Goal: Check status

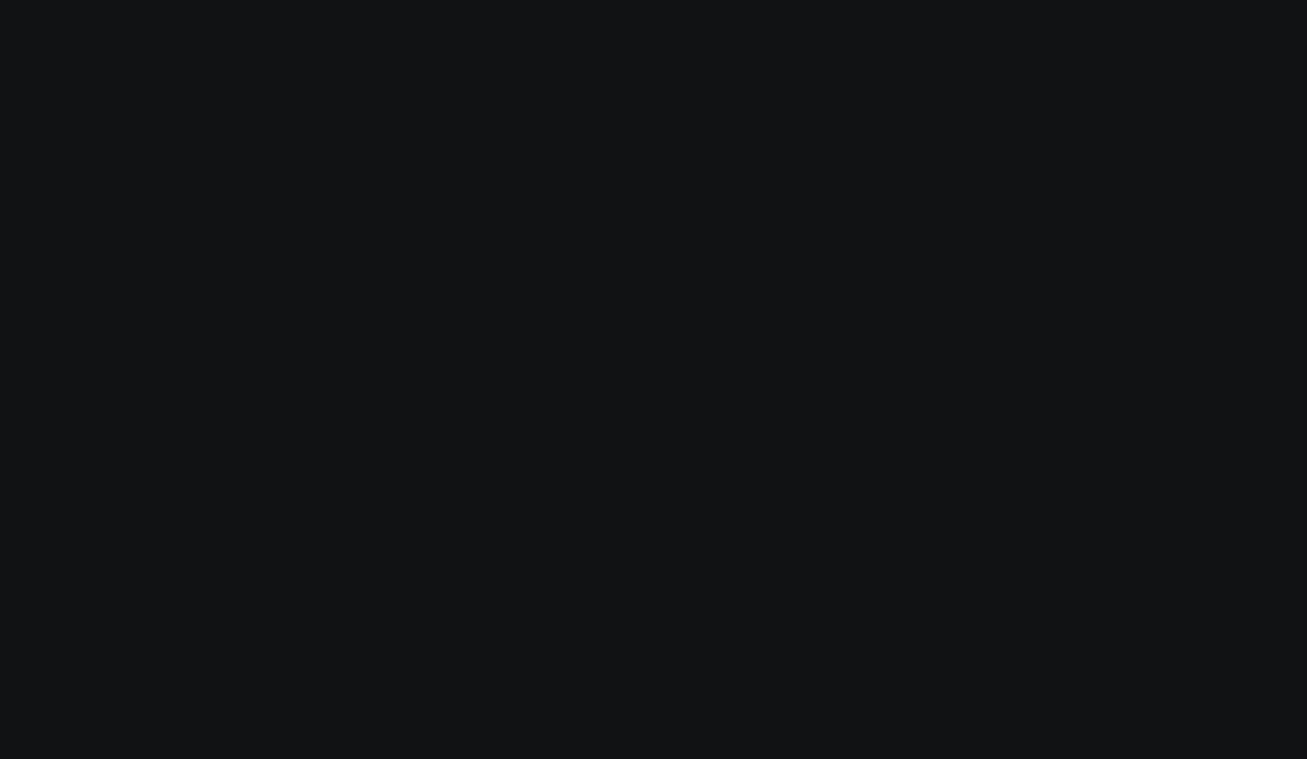
click at [1172, 236] on body "Modify via AI Cancel AskCorral This feature is experimental, yet powerful. Alwa…" at bounding box center [653, 379] width 1307 height 759
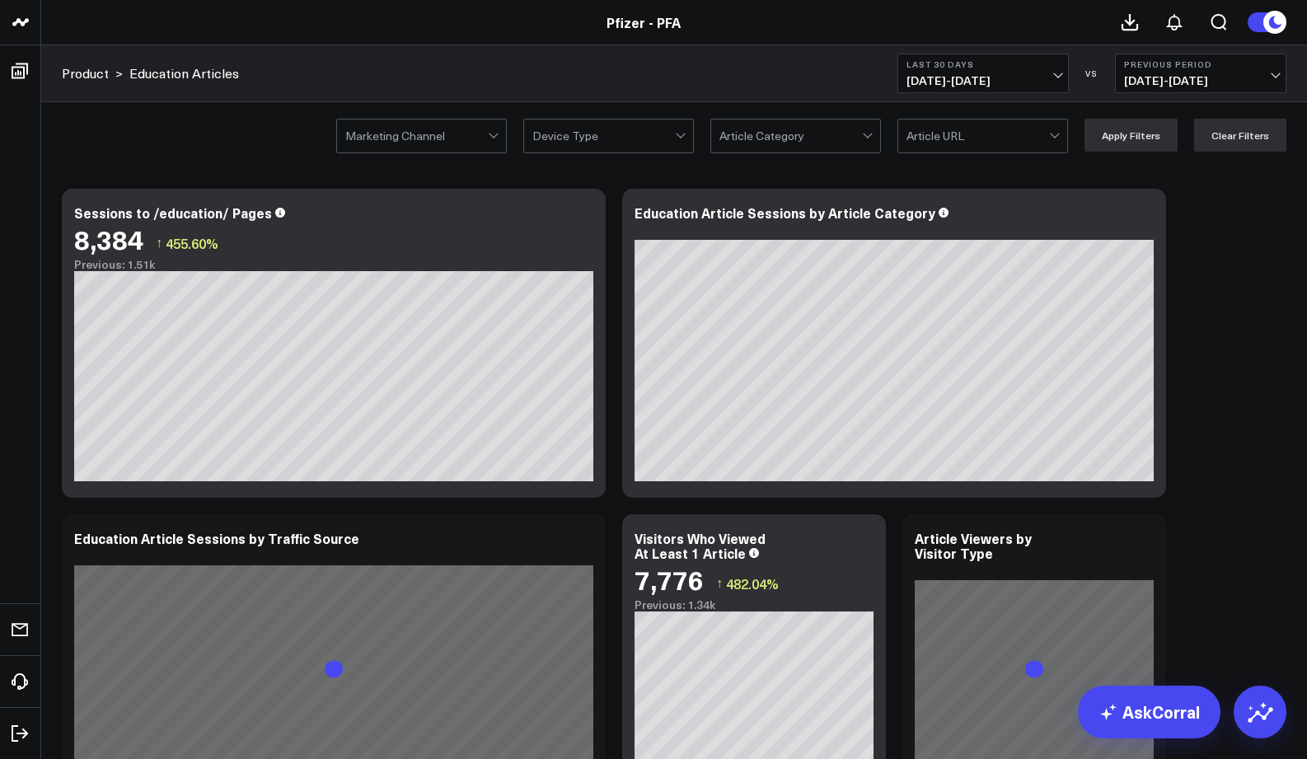
click at [1180, 79] on span "[DATE] - [DATE]" at bounding box center [1200, 80] width 153 height 13
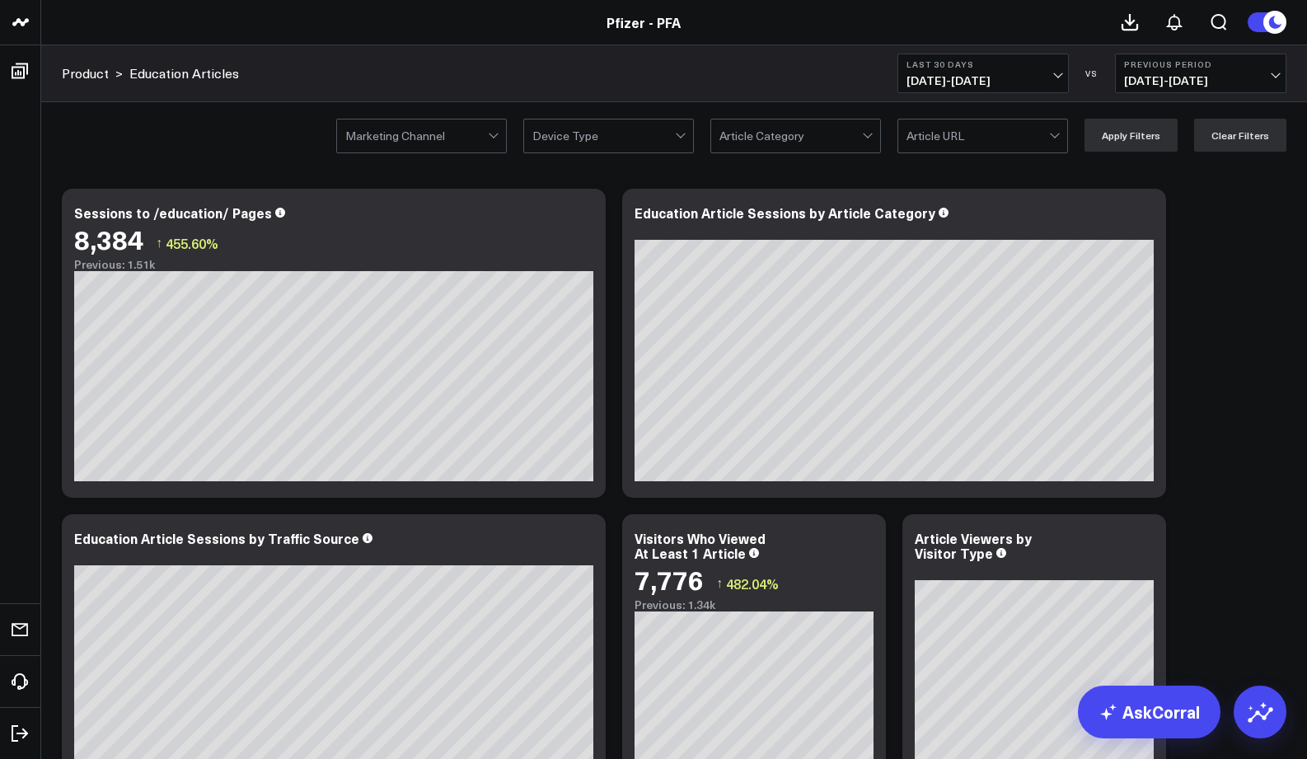
click at [961, 67] on b "Last 30 Days" at bounding box center [982, 64] width 153 height 10
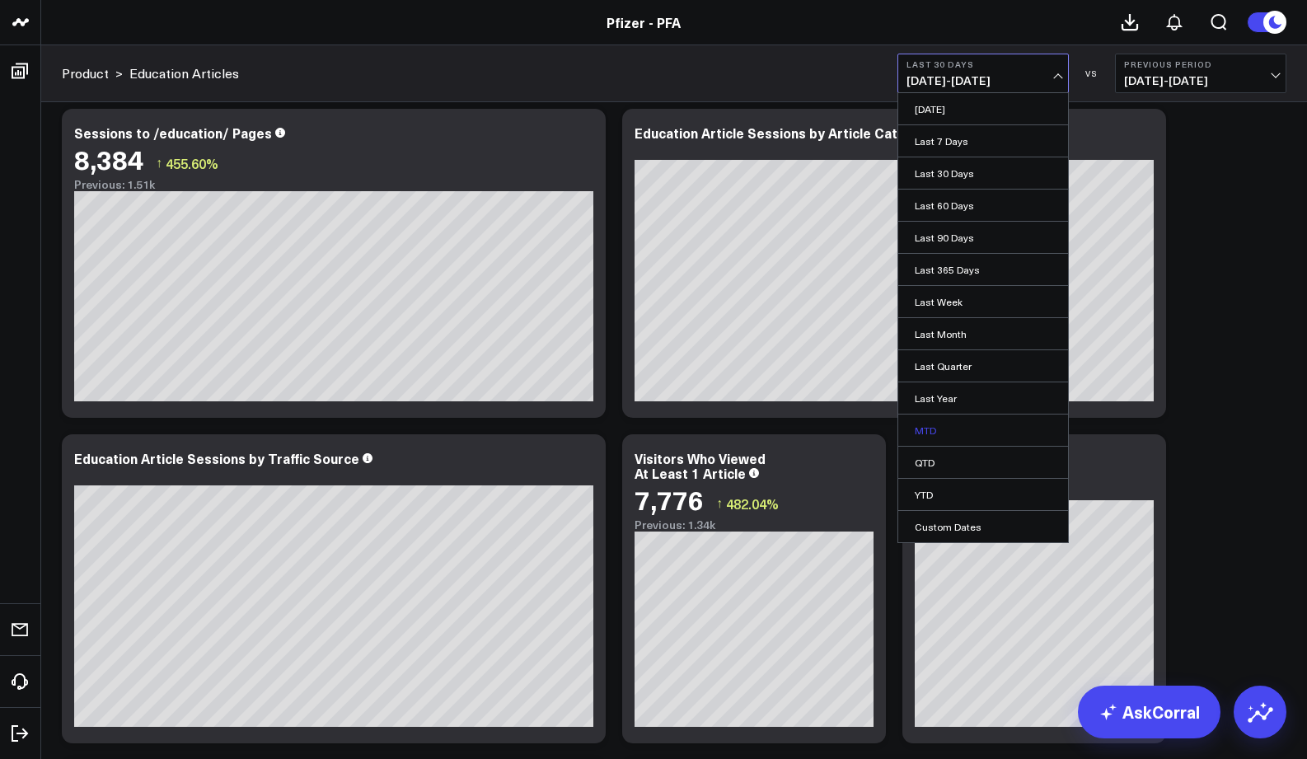
scroll to position [384, 0]
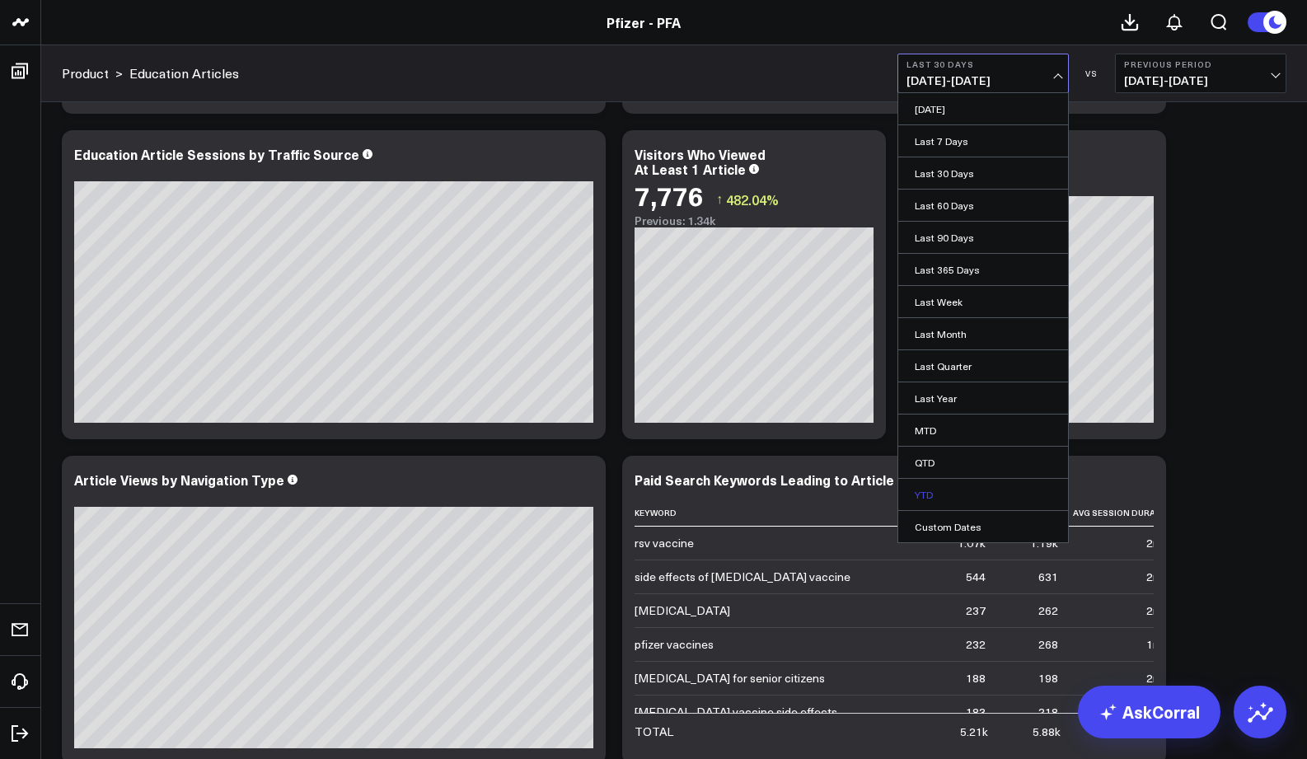
click at [917, 500] on link "YTD" at bounding box center [983, 494] width 170 height 31
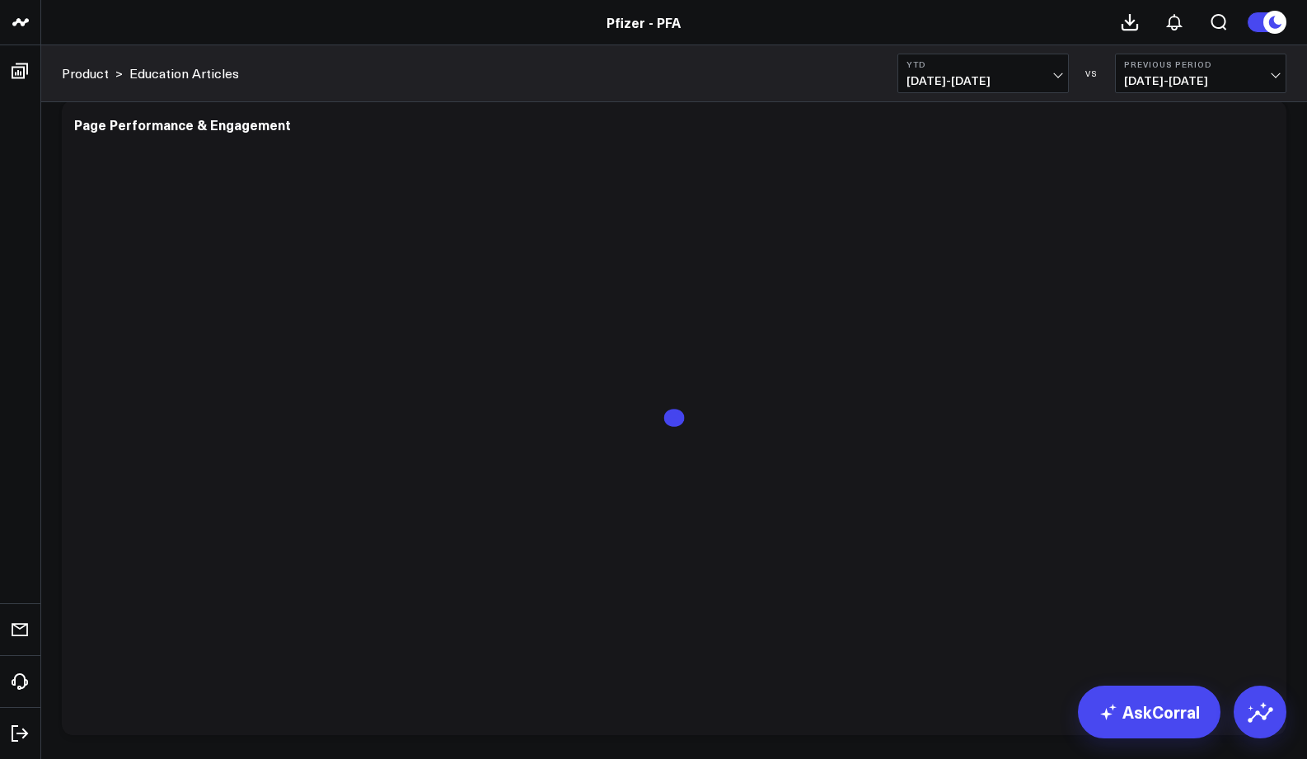
scroll to position [1747, 0]
